Goal: Task Accomplishment & Management: Complete application form

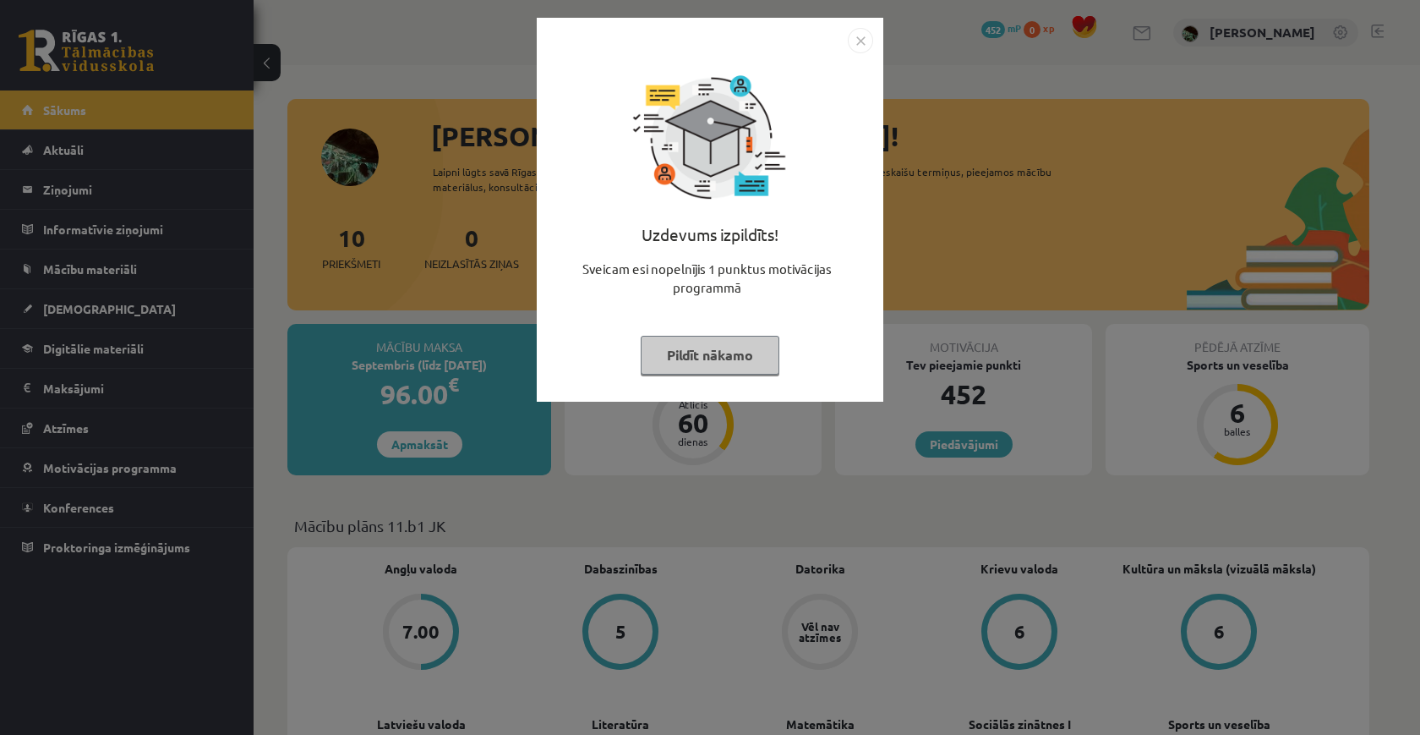
click at [743, 364] on button "Pildīt nākamo" at bounding box center [710, 355] width 139 height 39
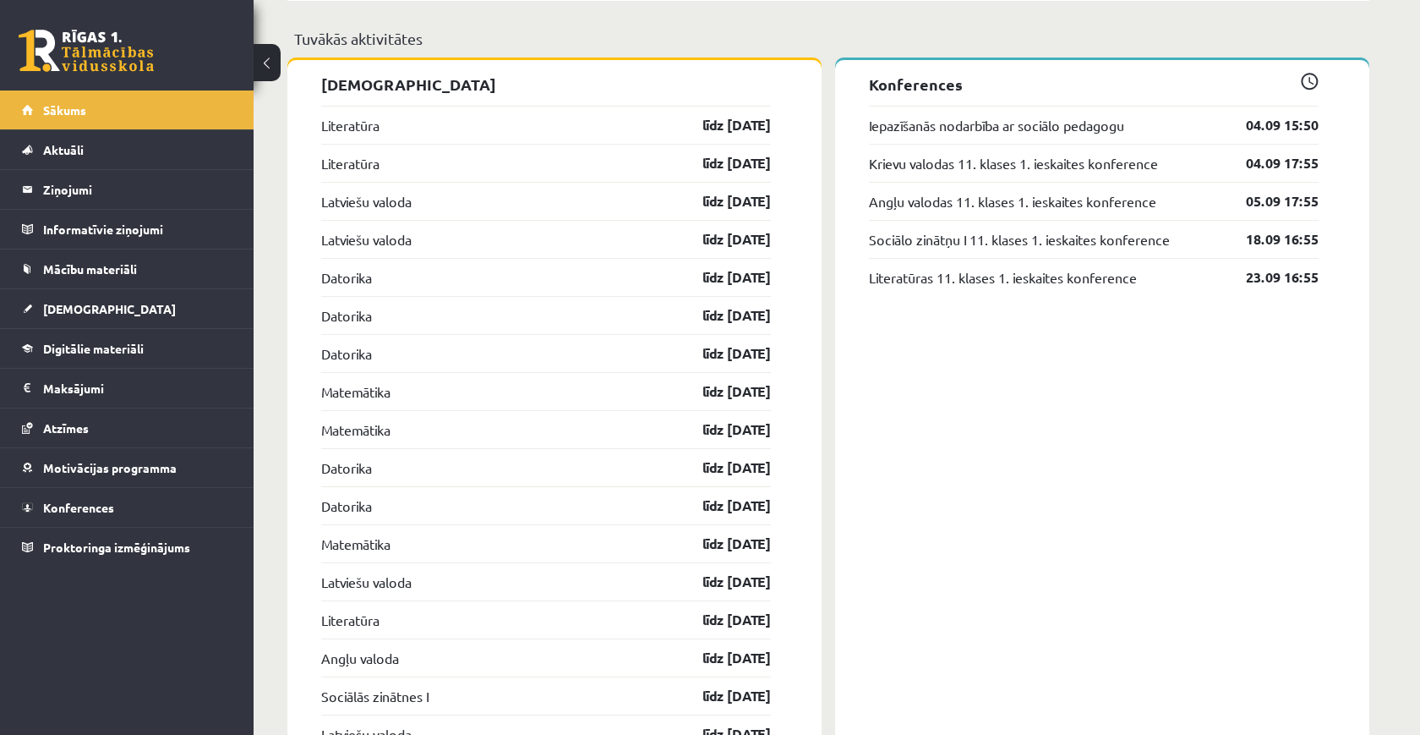
scroll to position [1315, 0]
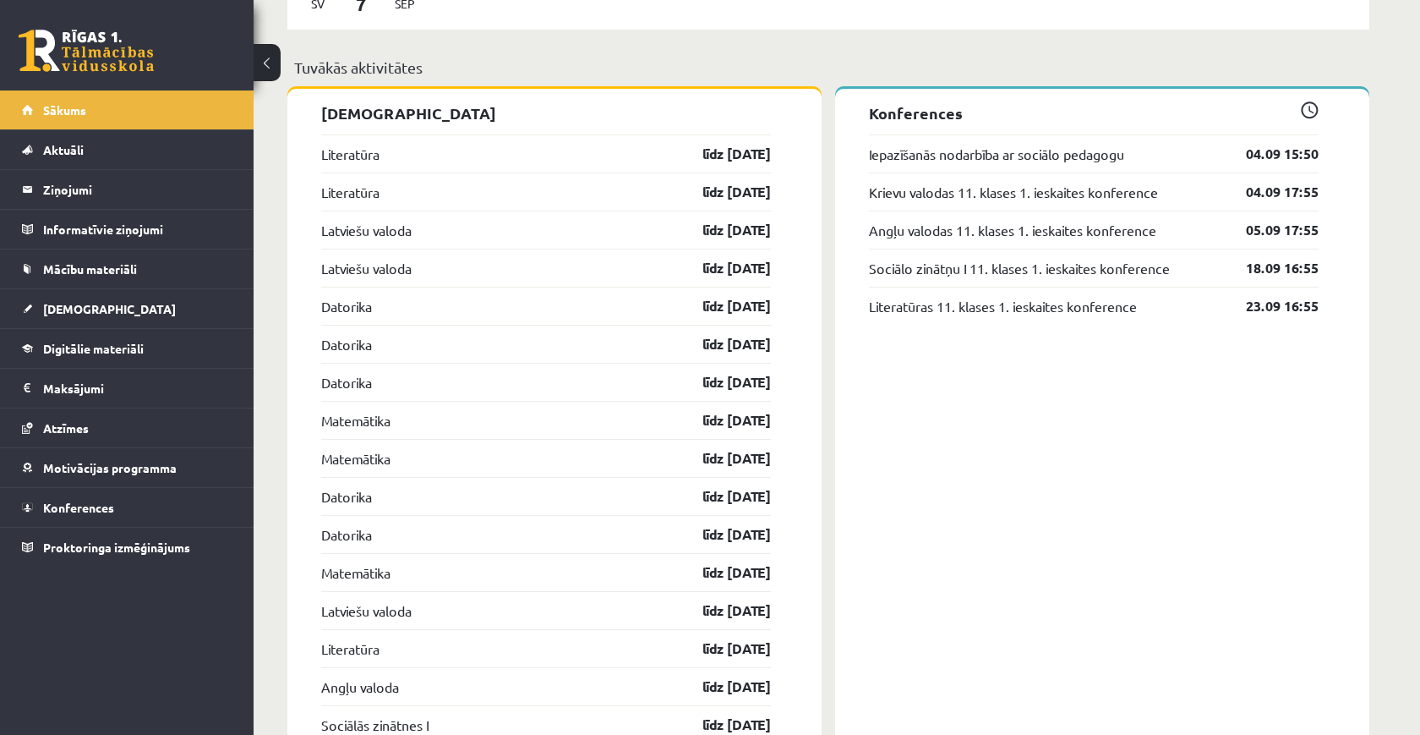
drag, startPoint x: 804, startPoint y: 107, endPoint x: 794, endPoint y: 203, distance: 96.1
click at [794, 203] on div "Ieskaites Literatūra līdz 30.09.25 Literatūra līdz 30.09.25 Latviešu valoda līd…" at bounding box center [554, 585] width 534 height 993
drag, startPoint x: 794, startPoint y: 203, endPoint x: 315, endPoint y: 145, distance: 482.0
click at [315, 145] on div "Ieskaites Literatūra līdz 30.09.25 Literatūra līdz 30.09.25 Latviešu valoda līd…" at bounding box center [554, 585] width 534 height 993
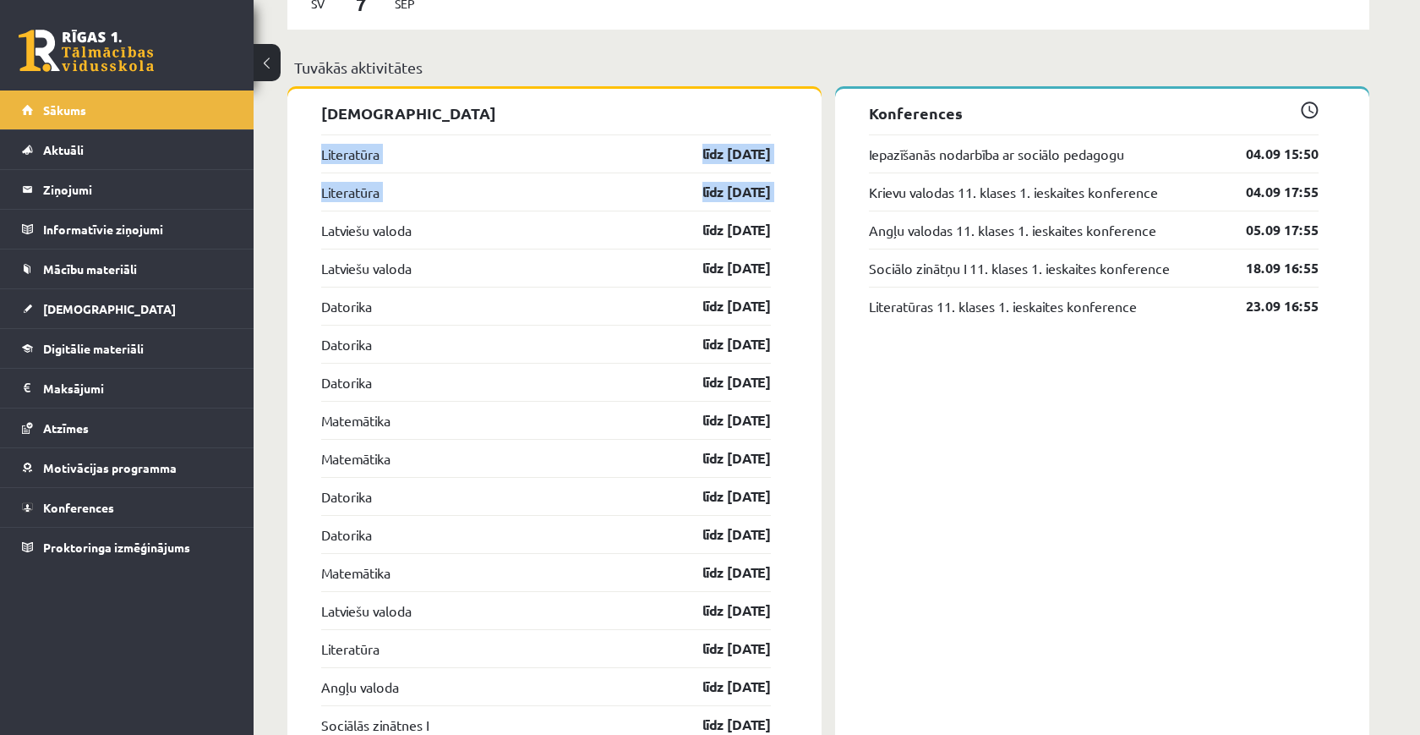
click at [315, 145] on div "Ieskaites Literatūra līdz 30.09.25 Literatūra līdz 30.09.25 Latviešu valoda līd…" at bounding box center [554, 585] width 534 height 993
drag, startPoint x: 315, startPoint y: 145, endPoint x: 785, endPoint y: 187, distance: 471.1
click at [785, 187] on div "Ieskaites Literatūra līdz 30.09.25 Literatūra līdz 30.09.25 Latviešu valoda līd…" at bounding box center [554, 585] width 534 height 993
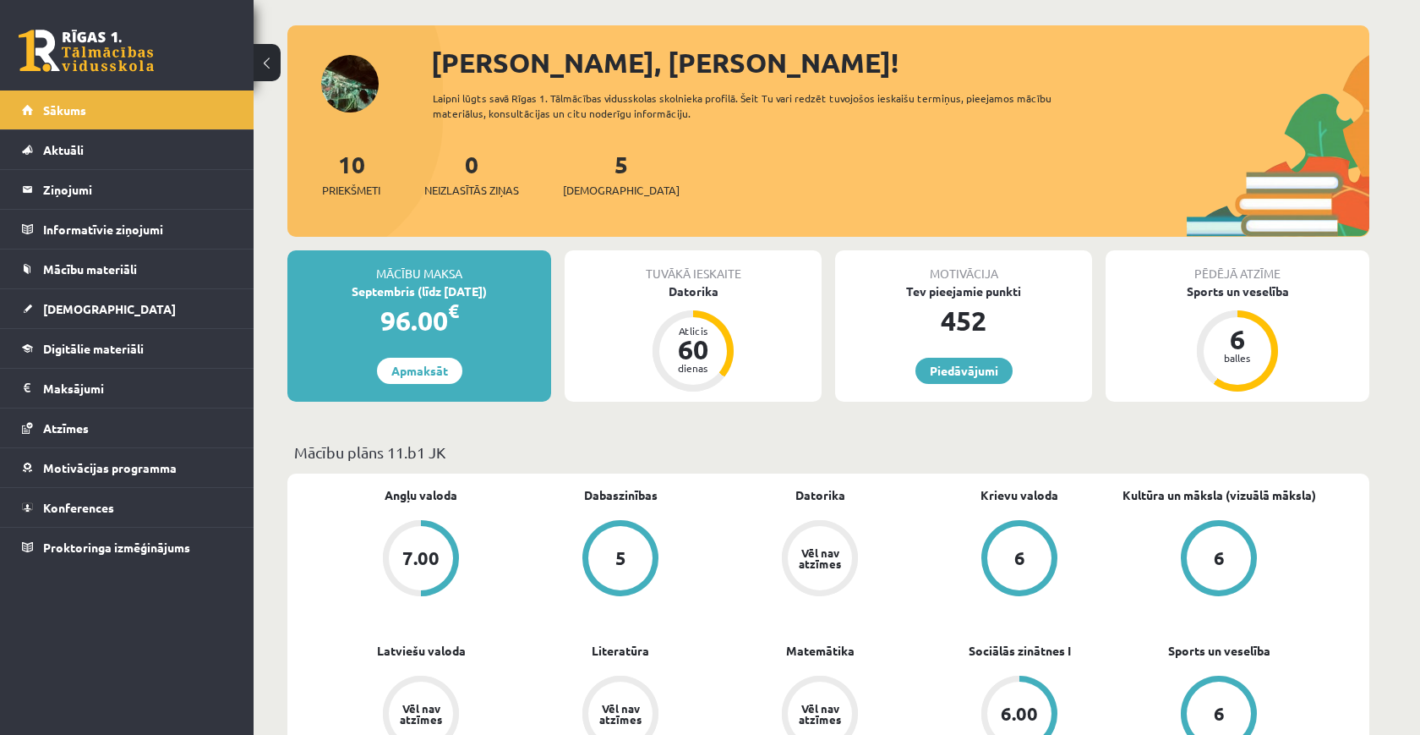
scroll to position [66, 0]
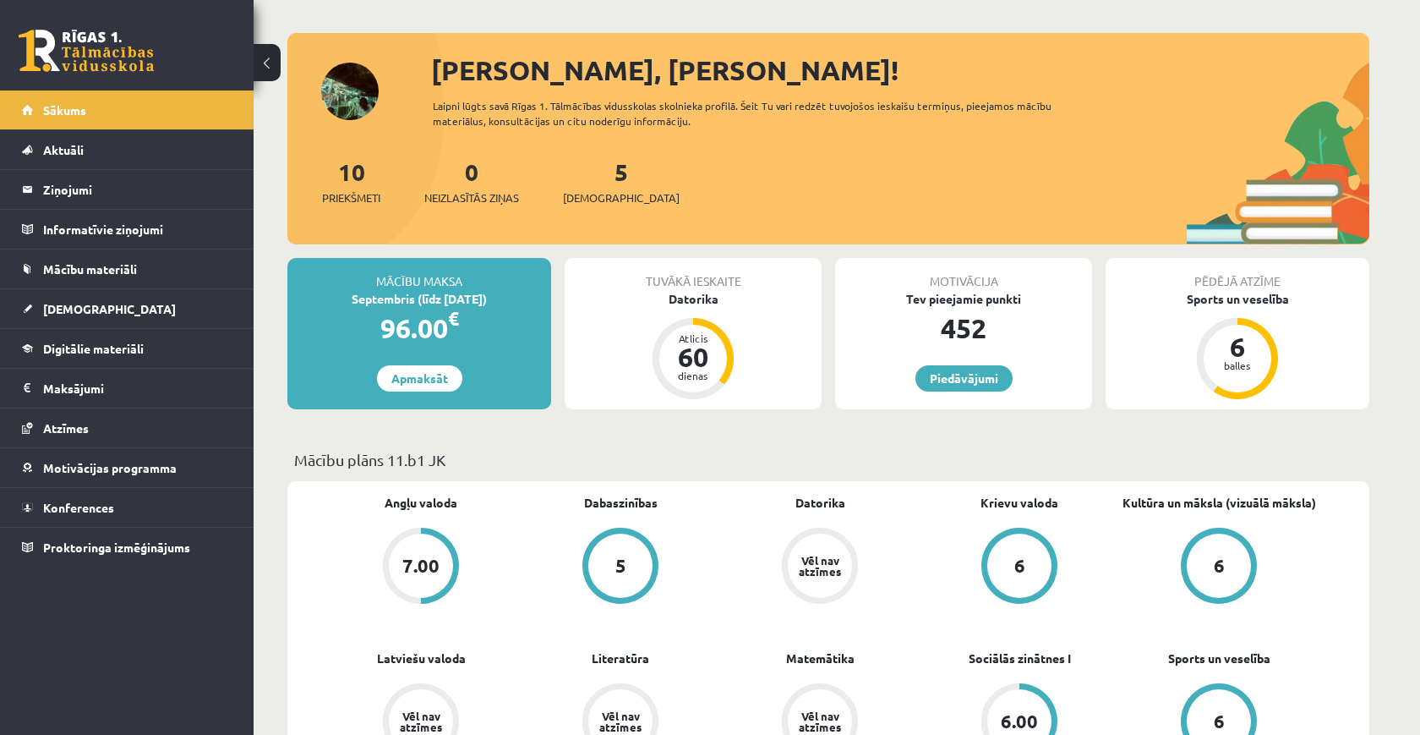
click at [588, 186] on div "5 Ieskaites" at bounding box center [621, 180] width 117 height 52
click at [596, 189] on span "[DEMOGRAPHIC_DATA]" at bounding box center [621, 197] width 117 height 17
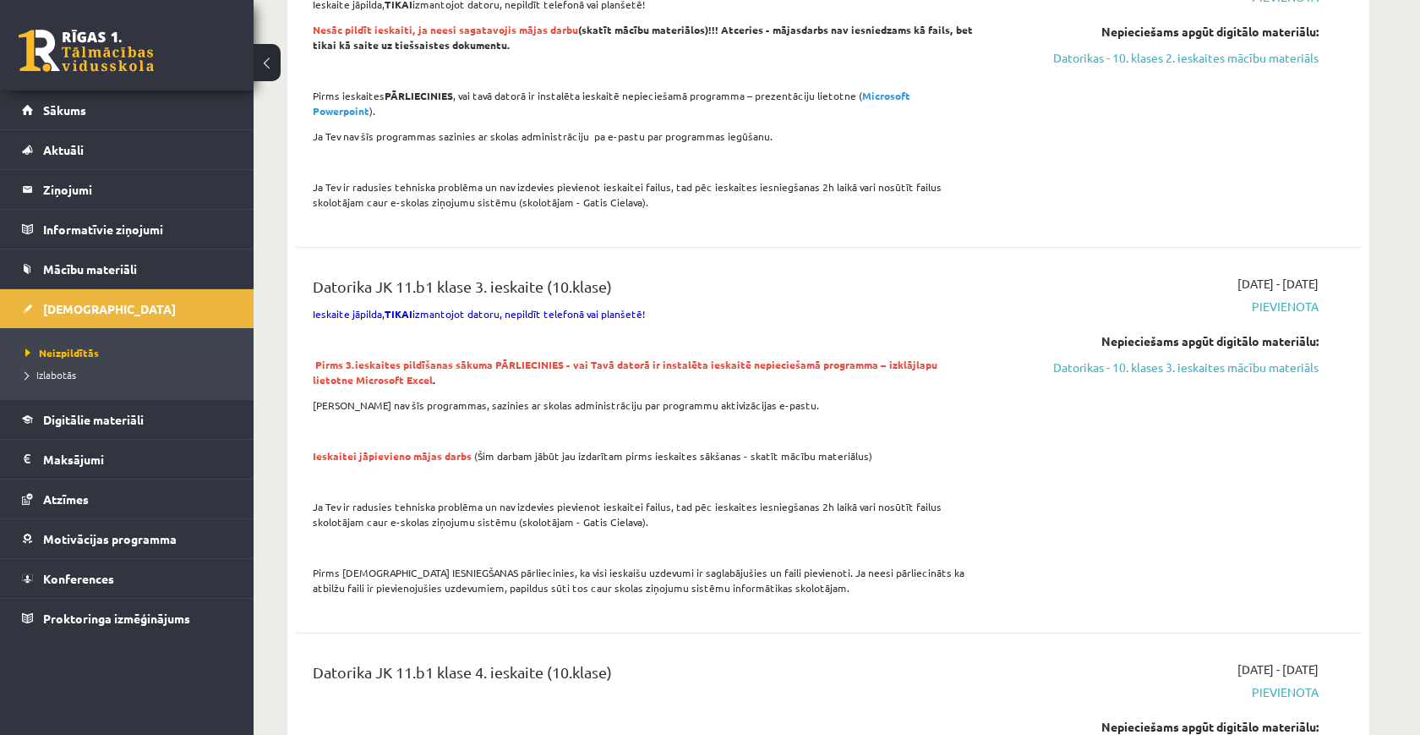
scroll to position [2034, 0]
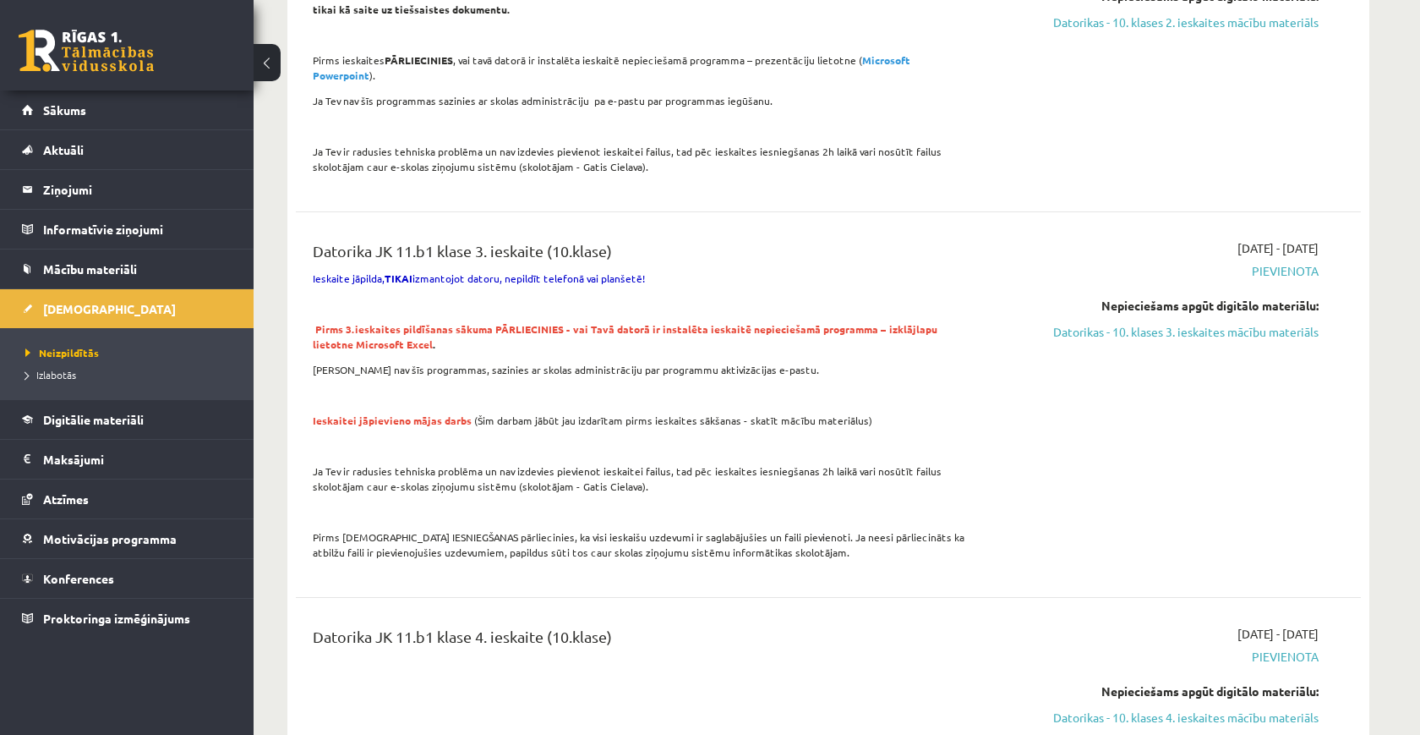
drag, startPoint x: 1320, startPoint y: 214, endPoint x: 1192, endPoint y: 214, distance: 127.7
click at [1196, 239] on div "[DATE] - [DATE] [GEOGRAPHIC_DATA] Nepieciešams apgūt digitālo materiālu: Datori…" at bounding box center [1160, 404] width 344 height 331
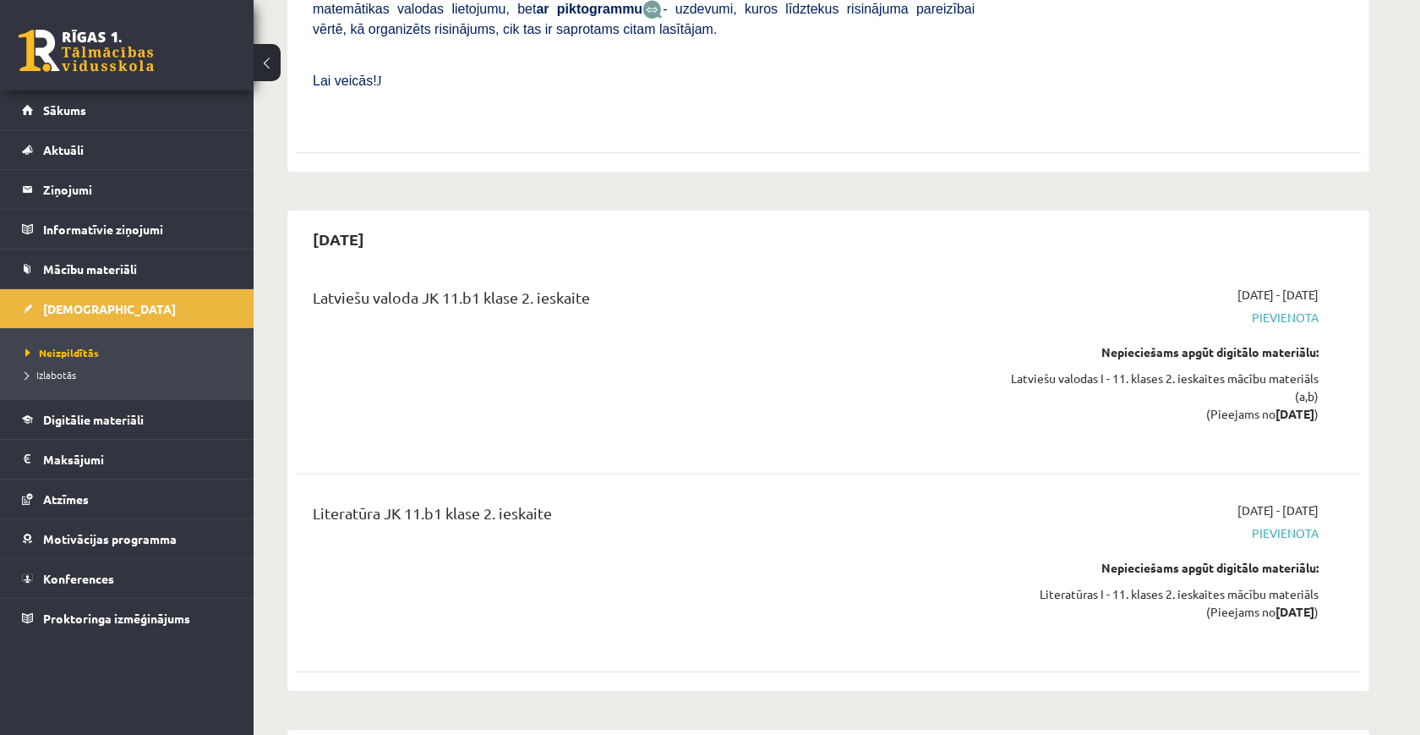
scroll to position [4030, 0]
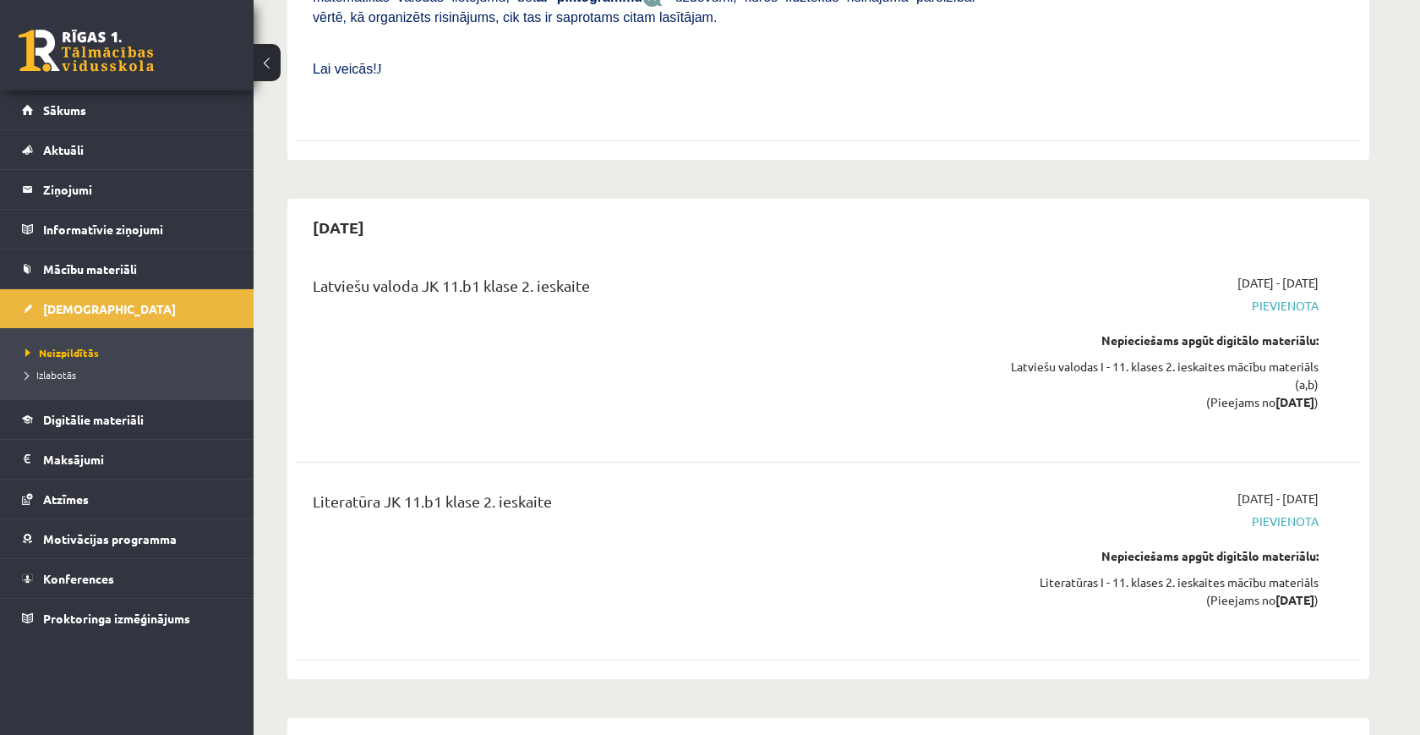
drag, startPoint x: 1327, startPoint y: 213, endPoint x: 1184, endPoint y: 217, distance: 143.0
click at [1184, 274] on div "[DATE] - [DATE] [GEOGRAPHIC_DATA] Nepieciešams apgūt digitālo materiālu: Latvie…" at bounding box center [1160, 354] width 344 height 161
click at [89, 122] on link "Sākums" at bounding box center [127, 109] width 211 height 39
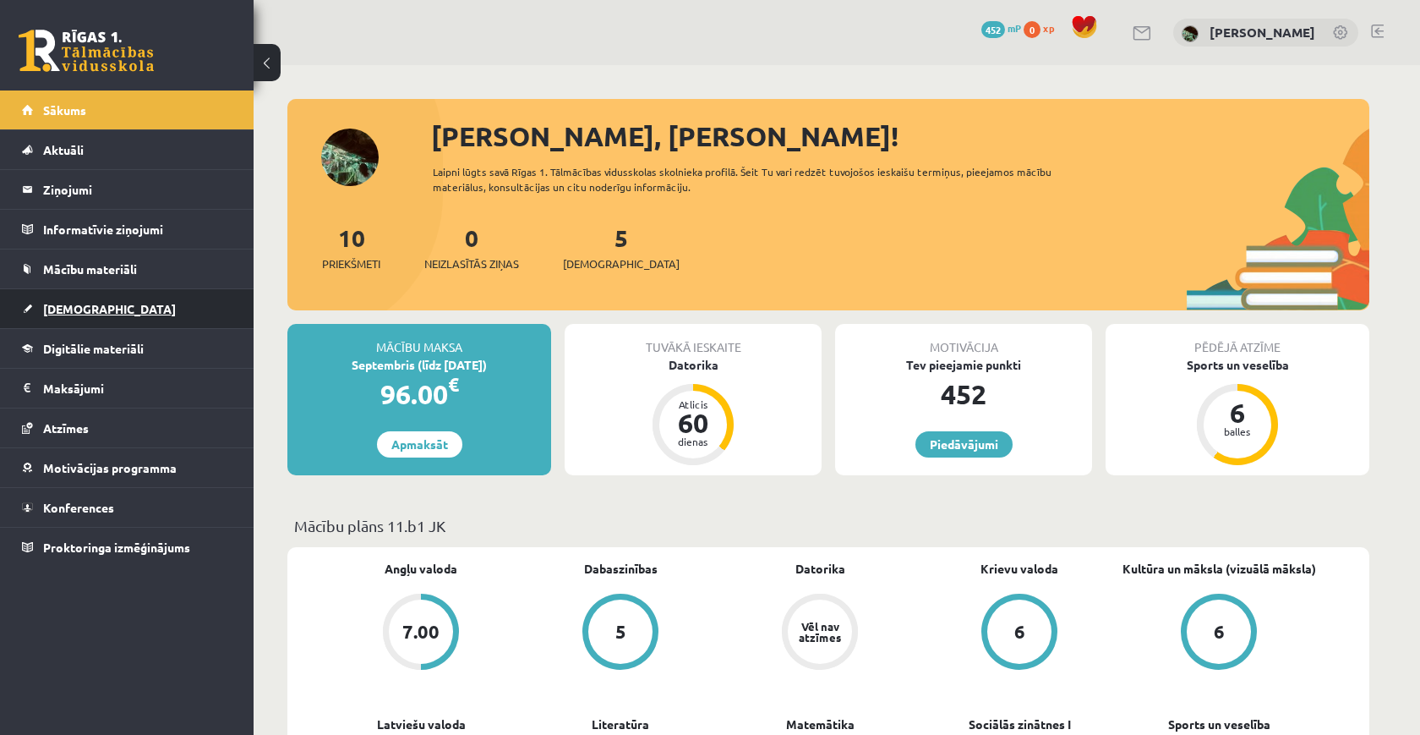
click at [88, 308] on span "[DEMOGRAPHIC_DATA]" at bounding box center [109, 308] width 133 height 15
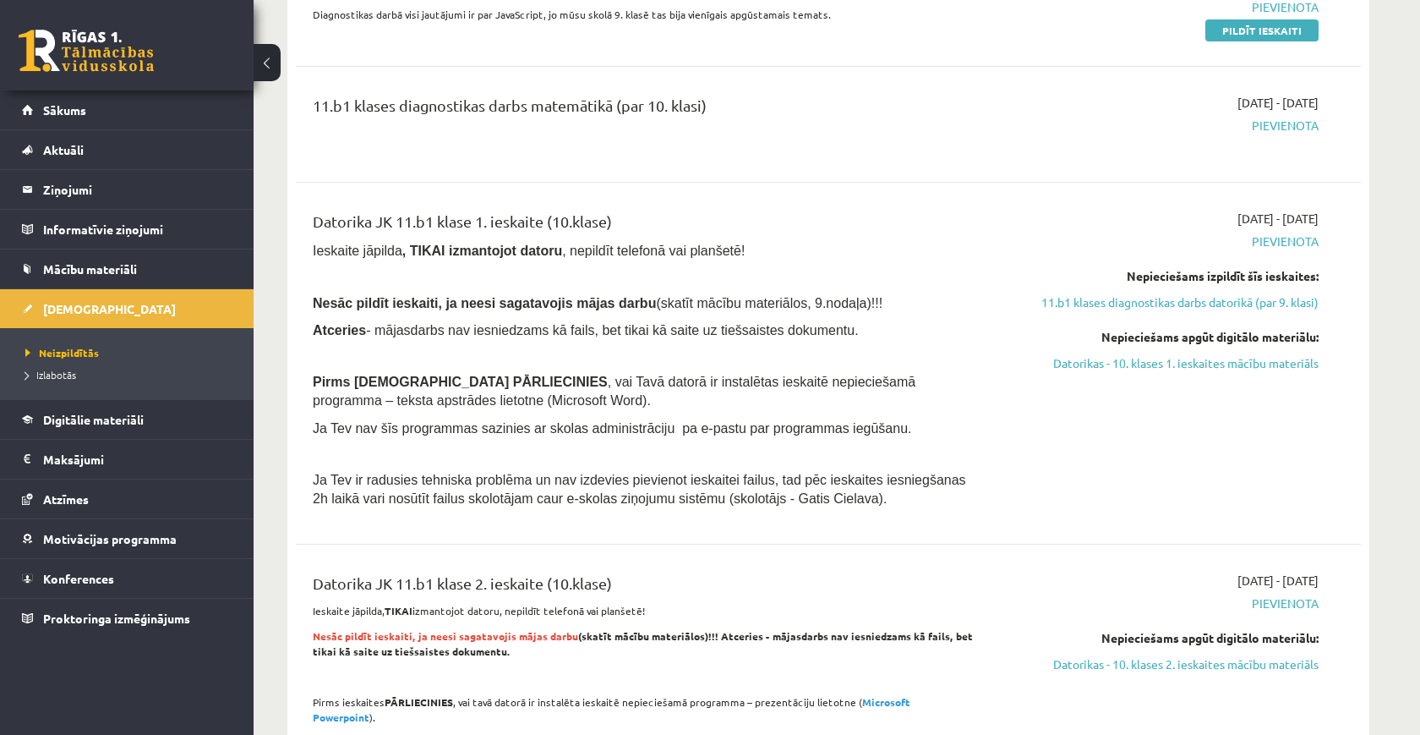
scroll to position [1150, 0]
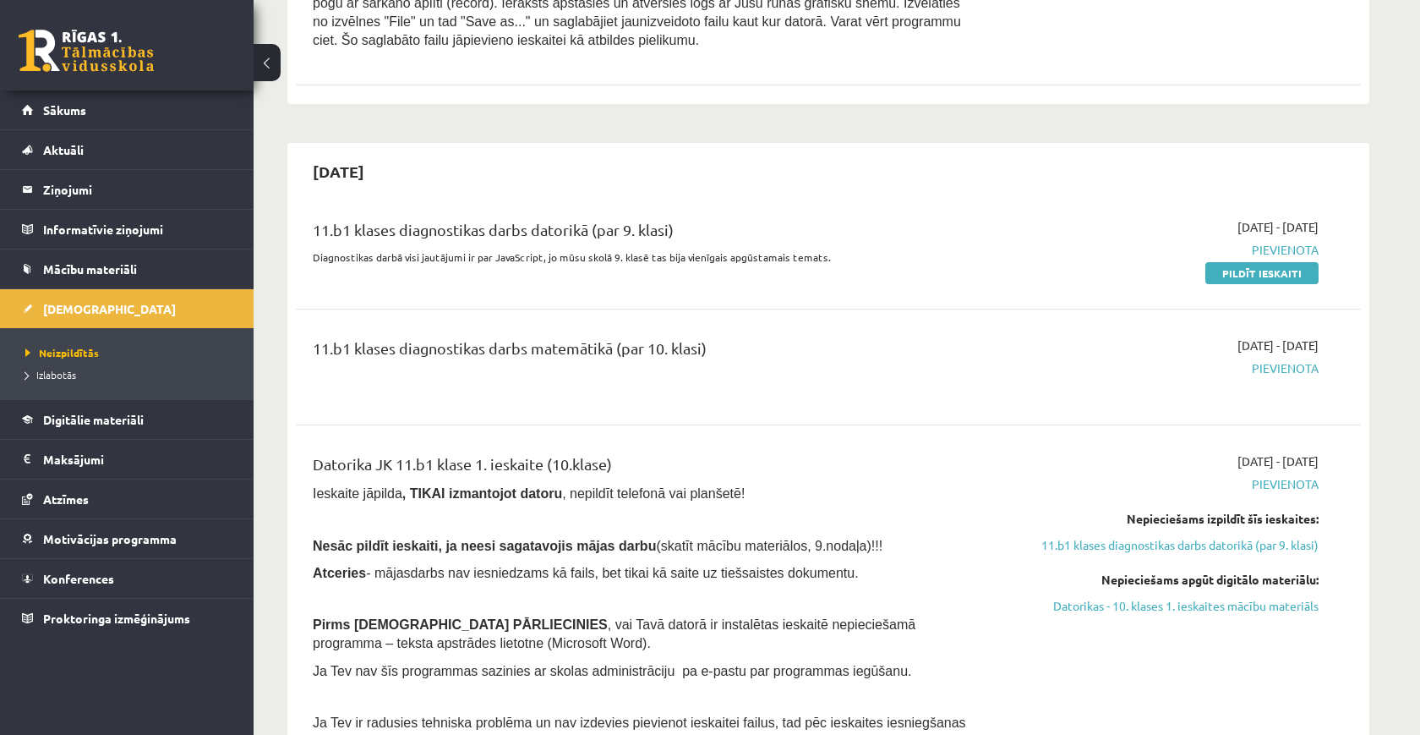
drag, startPoint x: 331, startPoint y: 215, endPoint x: 786, endPoint y: 212, distance: 454.9
click at [786, 218] on div "11.b1 klases diagnostikas darbs datorikā (par 9. klasi)" at bounding box center [644, 233] width 662 height 31
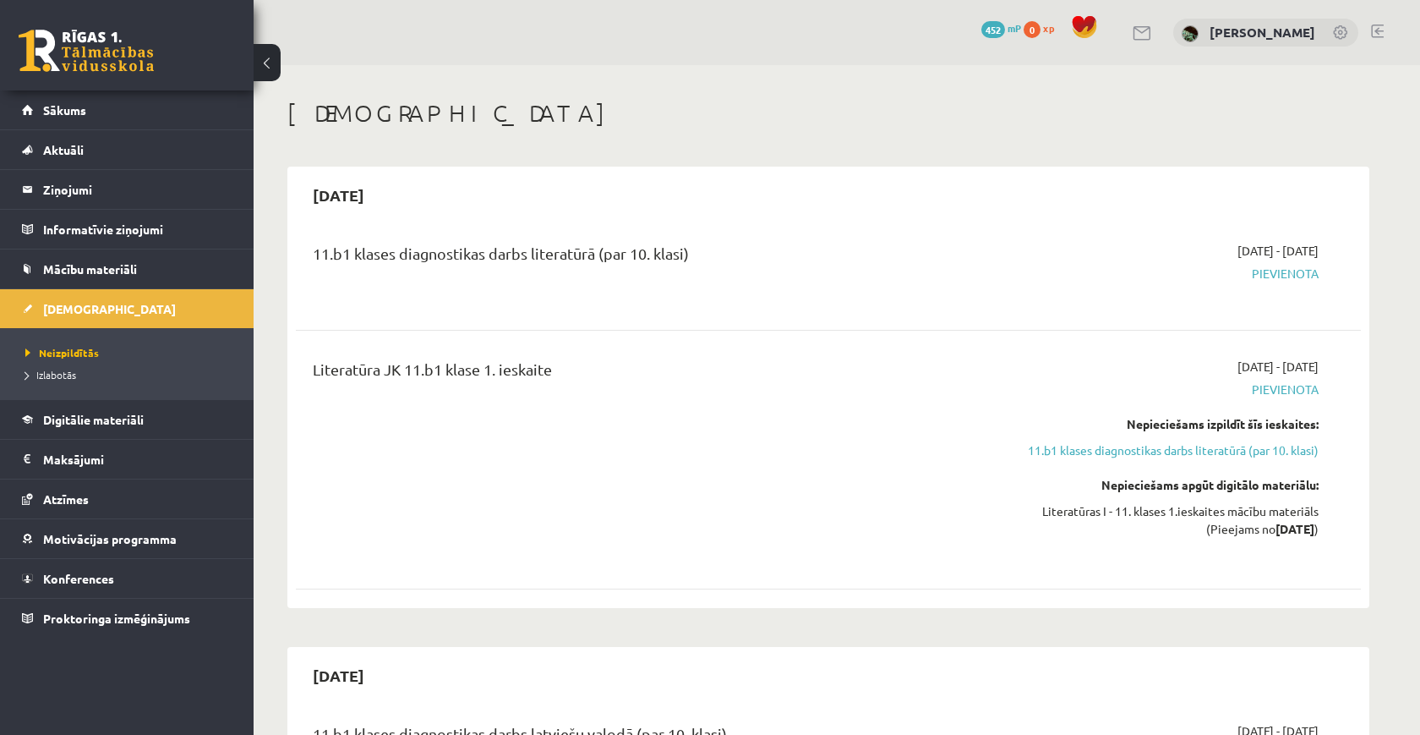
scroll to position [0, 0]
drag, startPoint x: 320, startPoint y: 250, endPoint x: 928, endPoint y: 261, distance: 608.0
click at [928, 261] on div "11.b1 klases diagnostikas darbs literatūrā (par 10. klasi)" at bounding box center [644, 257] width 662 height 31
drag, startPoint x: 928, startPoint y: 261, endPoint x: 413, endPoint y: 261, distance: 514.9
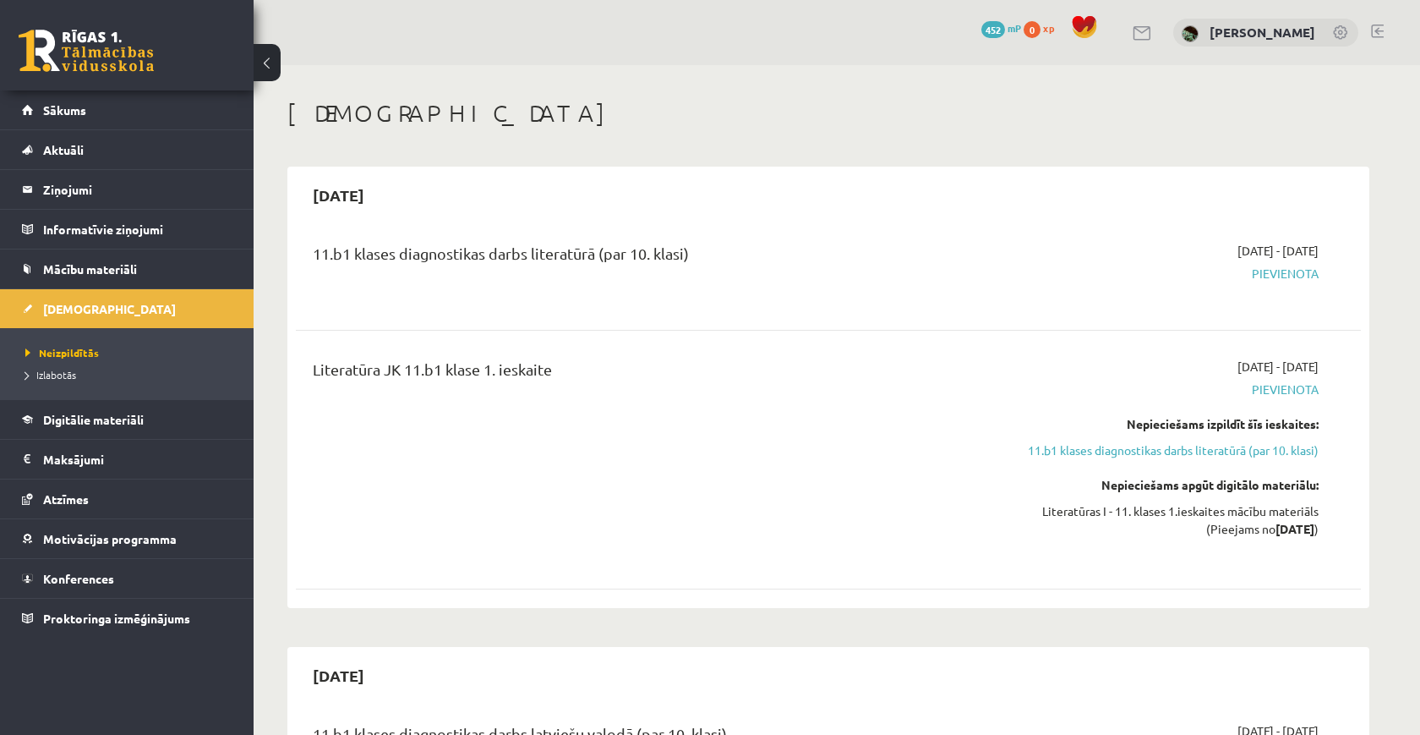
click at [413, 261] on div "11.b1 klases diagnostikas darbs literatūrā (par 10. klasi)" at bounding box center [644, 257] width 662 height 31
drag, startPoint x: 298, startPoint y: 249, endPoint x: 812, endPoint y: 257, distance: 514.1
click at [812, 257] on div "11.b1 klases diagnostikas darbs literatūrā (par 10. klasi) 2025-09-16 - 2025-09…" at bounding box center [828, 272] width 1065 height 95
click at [812, 257] on div "11.b1 klases diagnostikas darbs literatūrā (par 10. klasi)" at bounding box center [644, 257] width 662 height 31
